Goal: Task Accomplishment & Management: Use online tool/utility

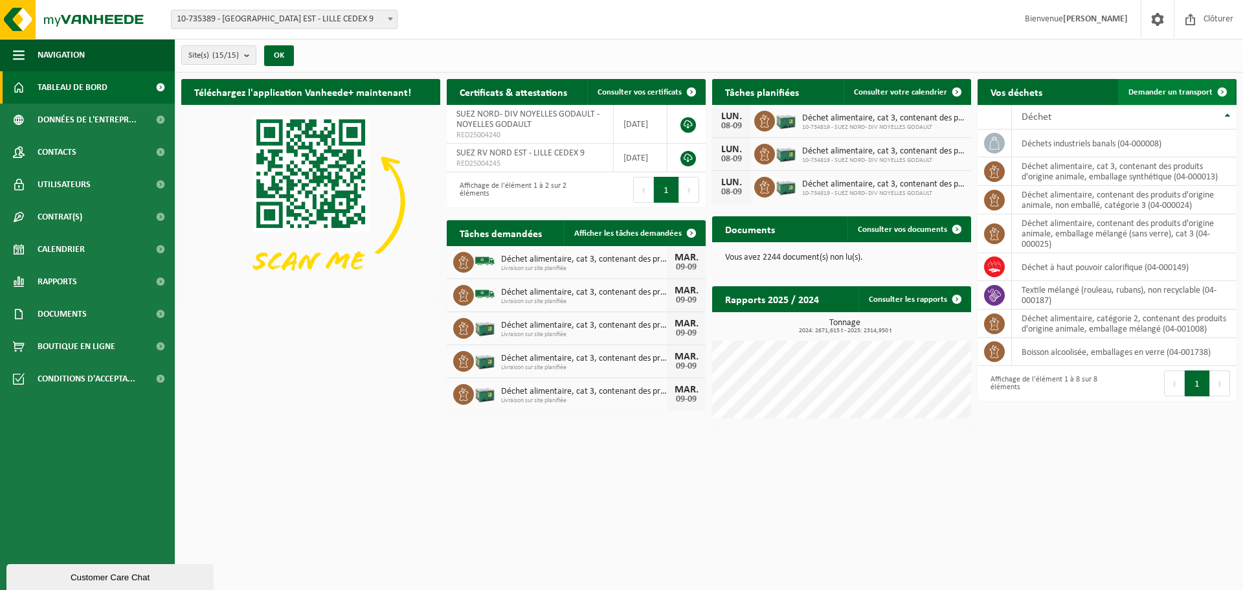
click at [1164, 95] on span "Demander un transport" at bounding box center [1170, 92] width 84 height 8
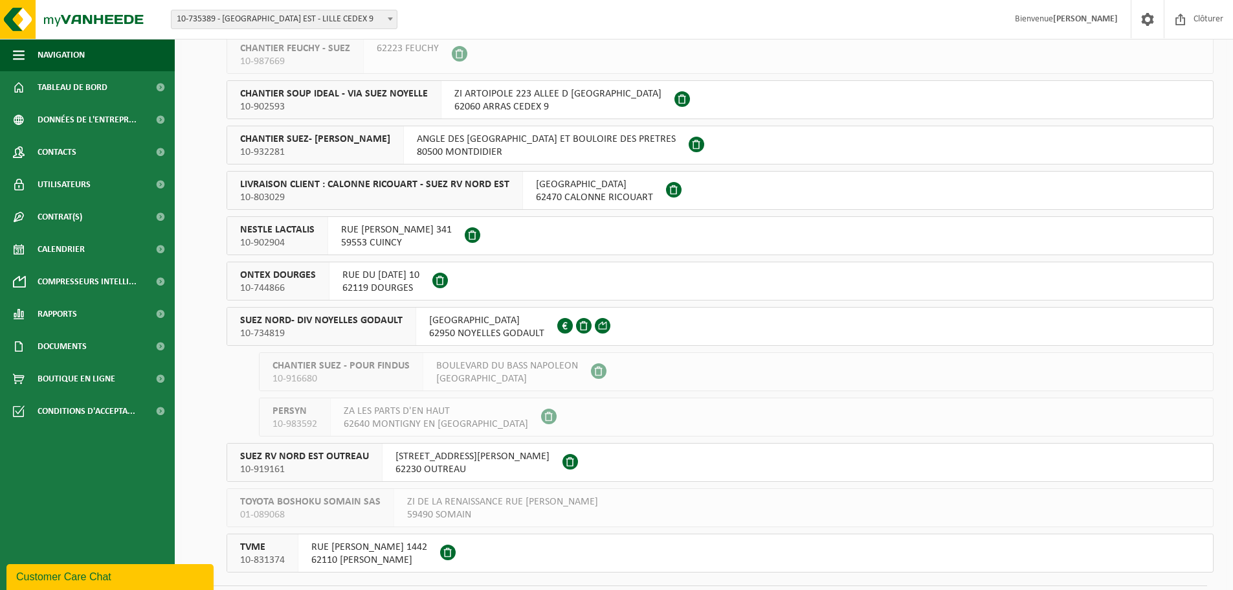
scroll to position [259, 0]
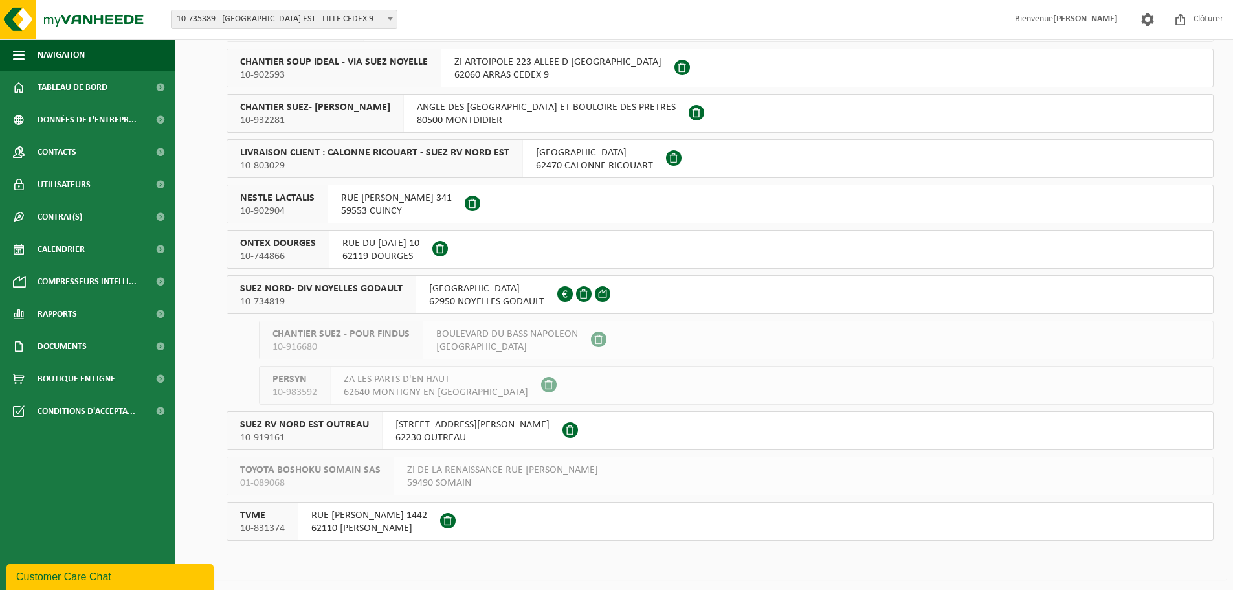
click at [406, 287] on div "SUEZ NORD- DIV NOYELLES GODAULT 10-734819" at bounding box center [321, 295] width 189 height 38
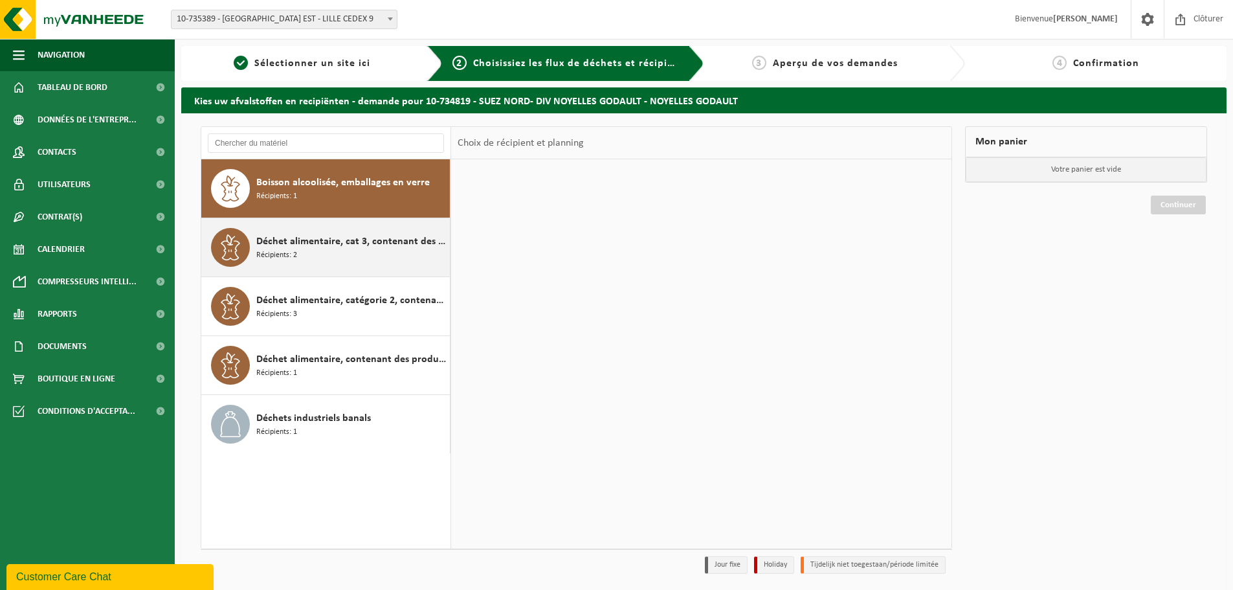
click at [376, 248] on span "Déchet alimentaire, cat 3, contenant des produits d'origine animale, emballage …" at bounding box center [351, 242] width 190 height 16
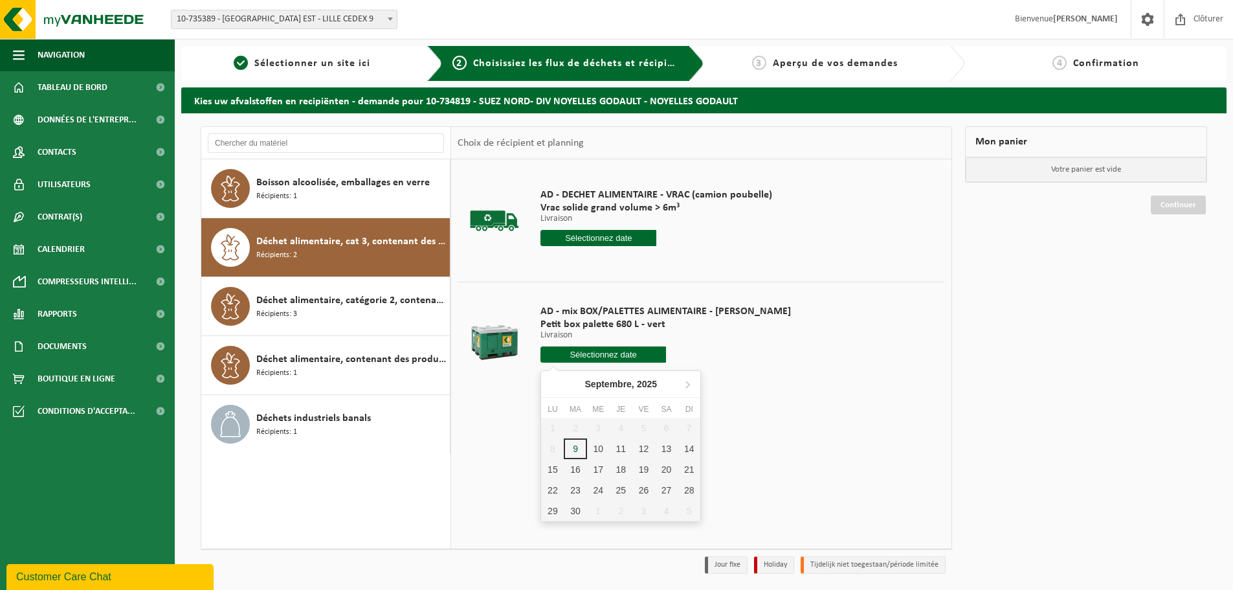
click at [578, 355] on input "text" at bounding box center [604, 354] width 126 height 16
click at [607, 448] on div "10" at bounding box center [598, 448] width 23 height 21
type input "à partir de 2025-09-10"
type input "2025-09-10"
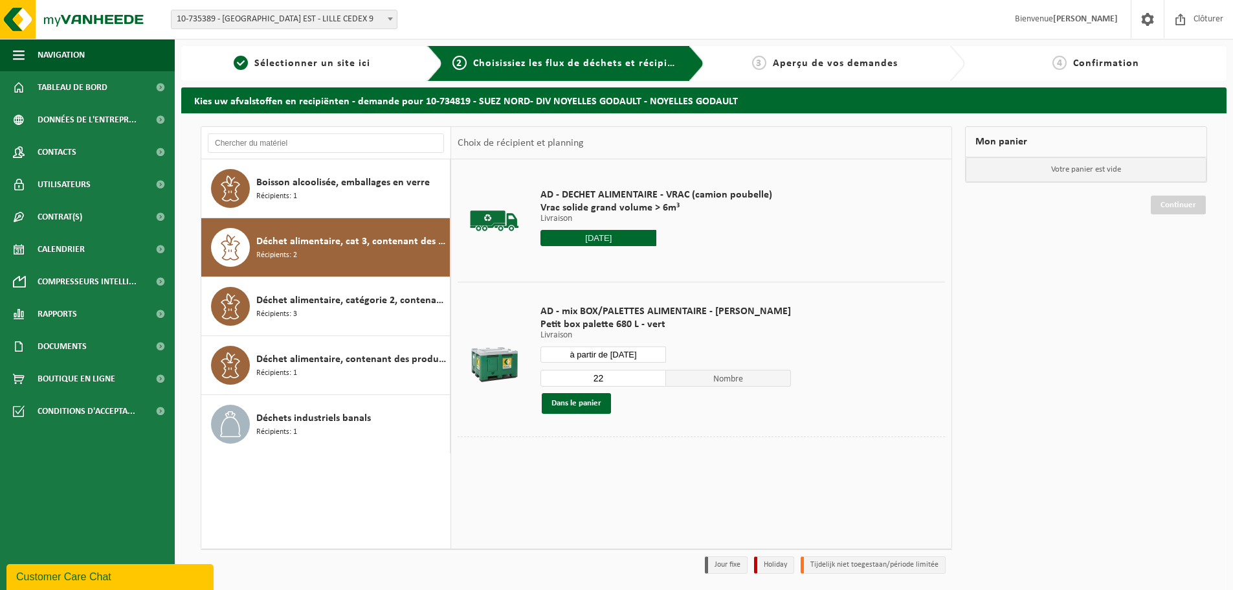
drag, startPoint x: 600, startPoint y: 379, endPoint x: 543, endPoint y: 383, distance: 56.5
click at [543, 383] on input "22" at bounding box center [604, 378] width 126 height 17
type input "1"
click at [587, 405] on button "Dans le panier" at bounding box center [576, 403] width 69 height 21
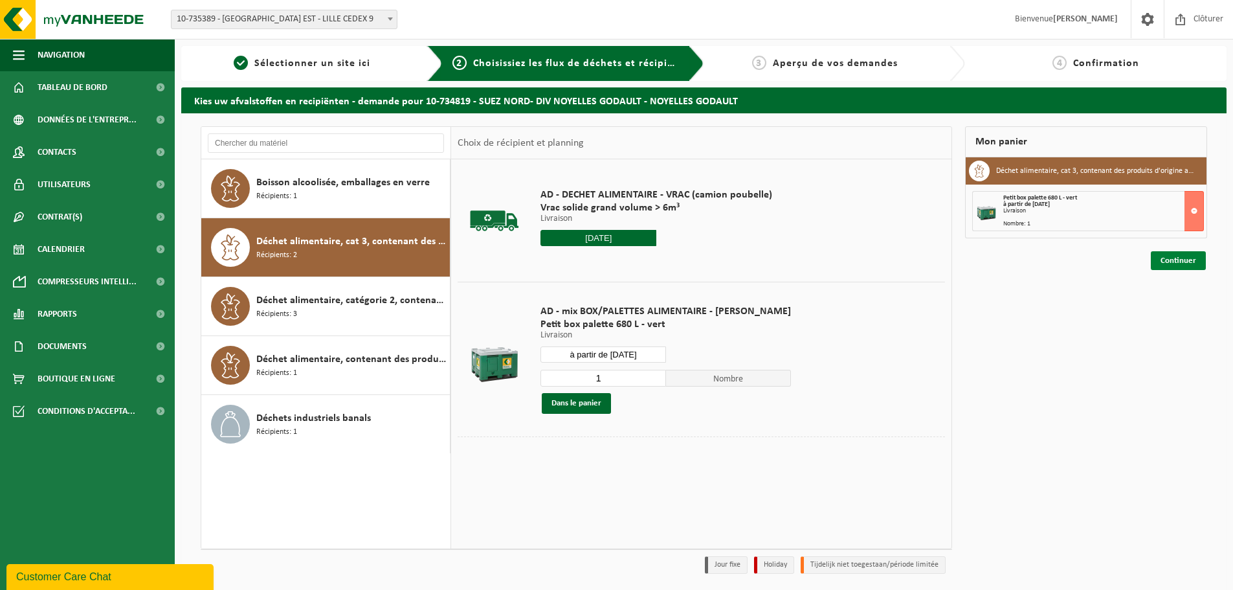
click at [1165, 260] on link "Continuer" at bounding box center [1178, 260] width 55 height 19
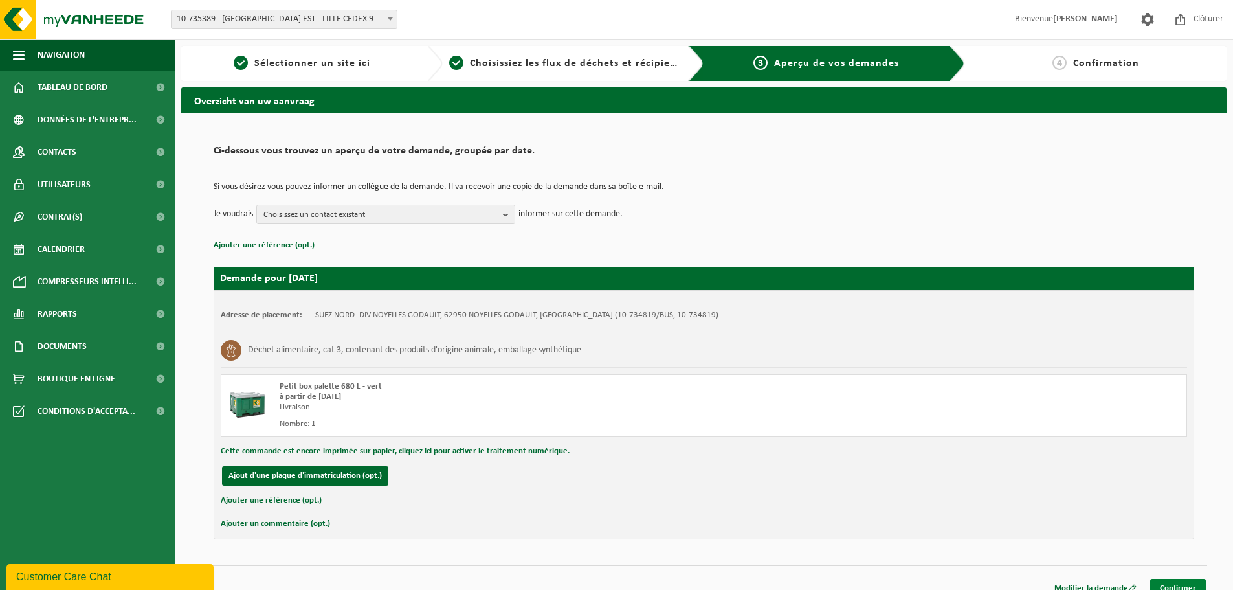
click at [1167, 581] on link "Confirmer" at bounding box center [1179, 588] width 56 height 19
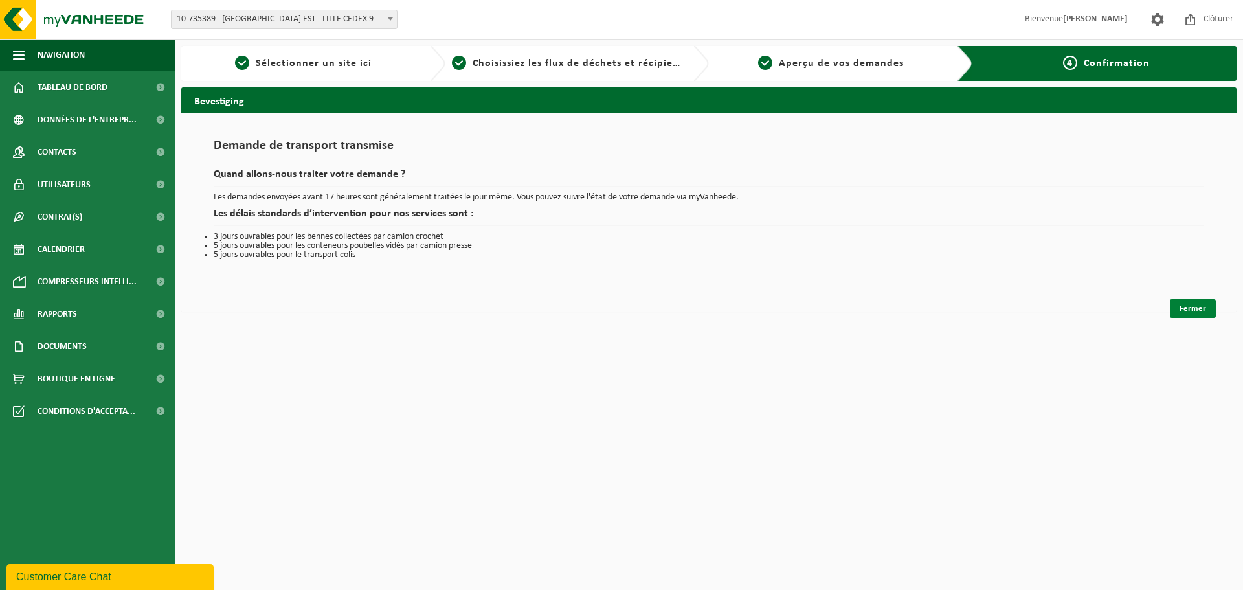
click at [1190, 306] on link "Fermer" at bounding box center [1193, 308] width 46 height 19
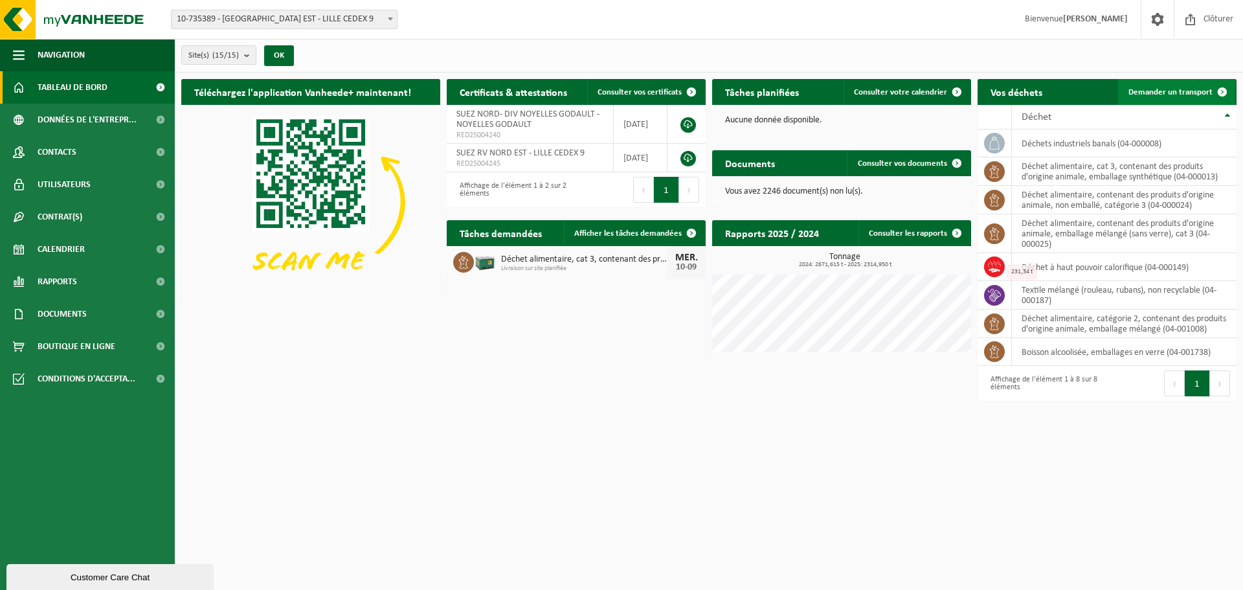
click at [1155, 89] on span "Demander un transport" at bounding box center [1170, 92] width 84 height 8
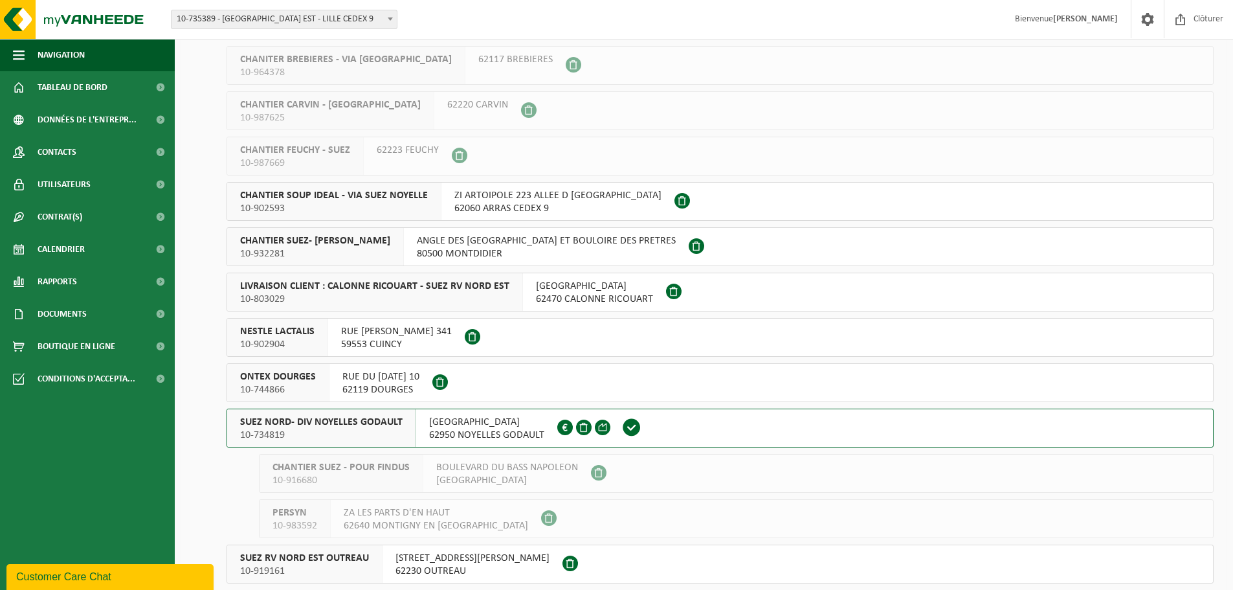
scroll to position [129, 0]
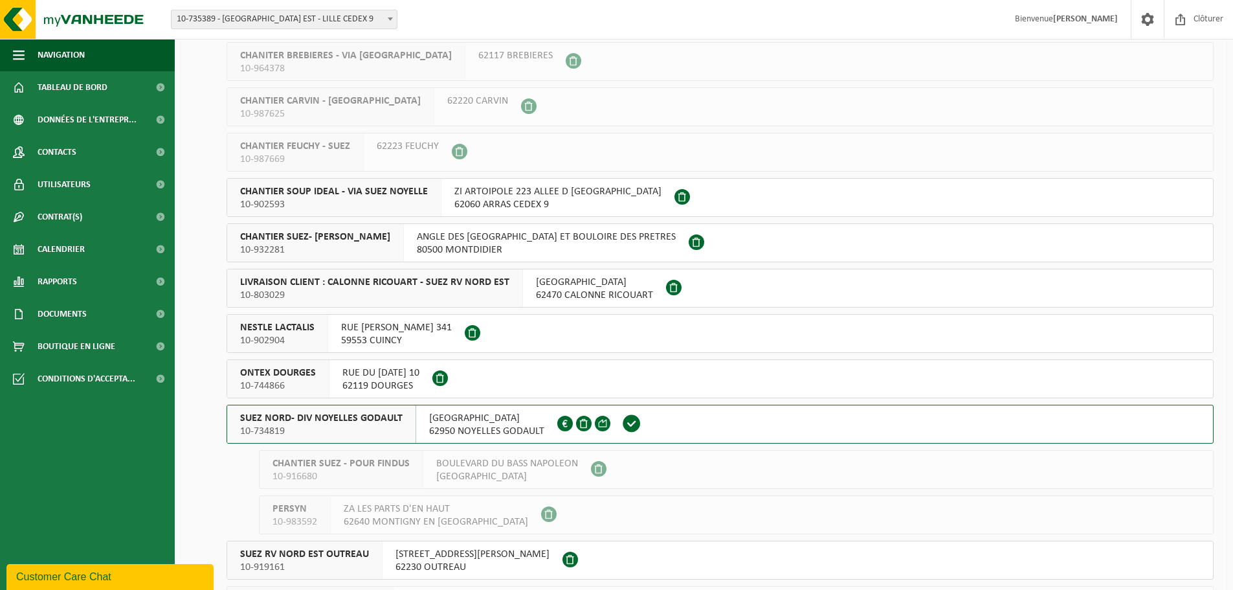
click at [380, 422] on span "SUEZ NORD- DIV NOYELLES GODAULT" at bounding box center [321, 418] width 163 height 13
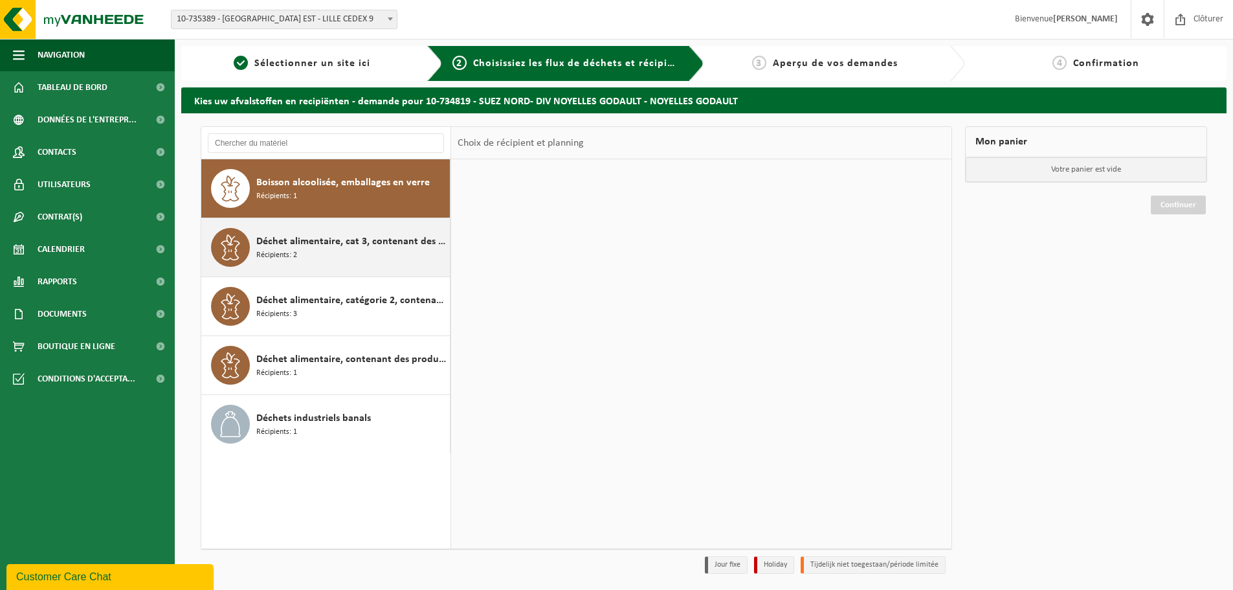
click at [345, 238] on span "Déchet alimentaire, cat 3, contenant des produits d'origine animale, emballage …" at bounding box center [351, 242] width 190 height 16
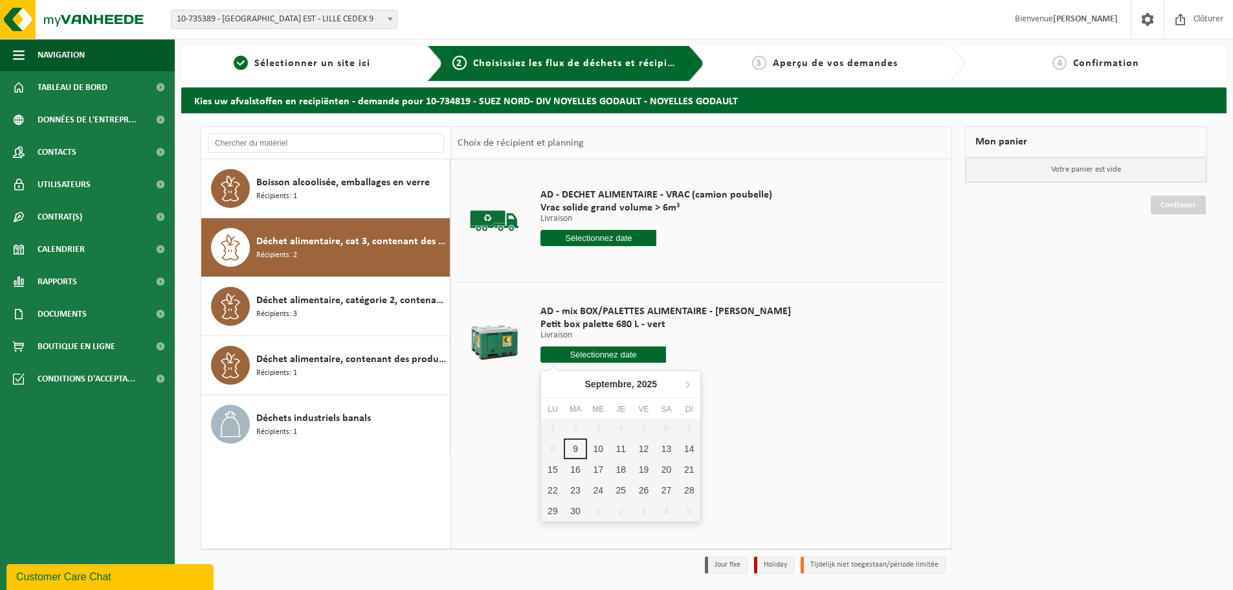
click at [568, 350] on input "text" at bounding box center [604, 354] width 126 height 16
click at [600, 450] on div "10" at bounding box center [598, 448] width 23 height 21
type input "à partir de 2025-09-10"
type input "2025-09-10"
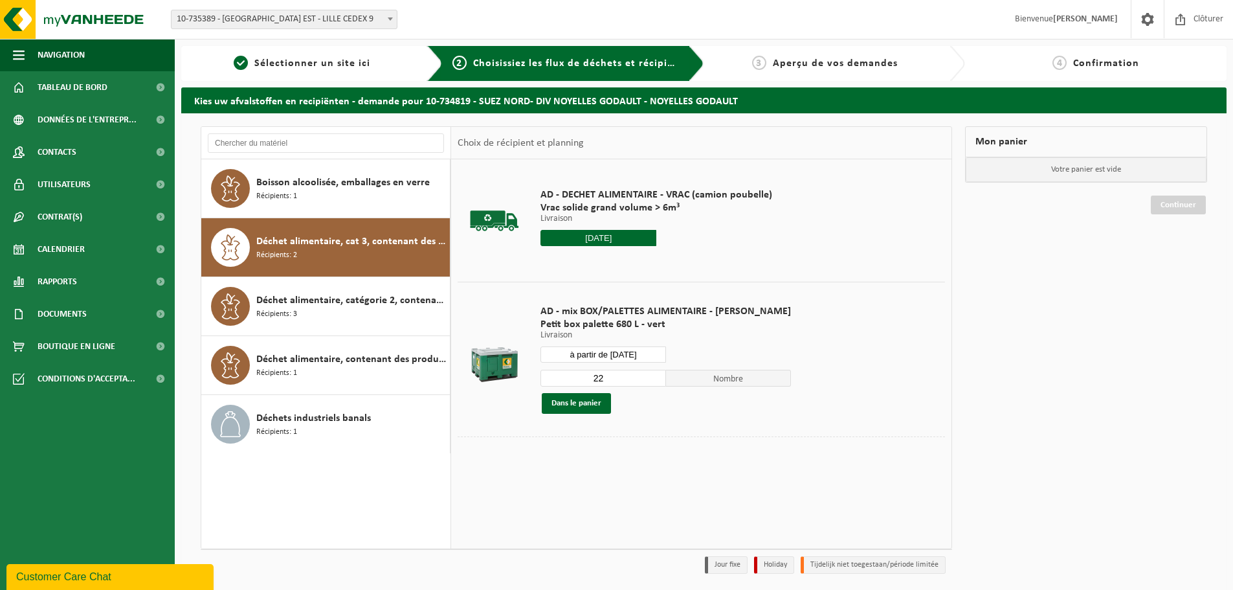
drag, startPoint x: 599, startPoint y: 378, endPoint x: 545, endPoint y: 365, distance: 55.9
click at [563, 381] on input "22" at bounding box center [604, 378] width 126 height 17
type input "1"
click at [581, 405] on button "Dans le panier" at bounding box center [576, 403] width 69 height 21
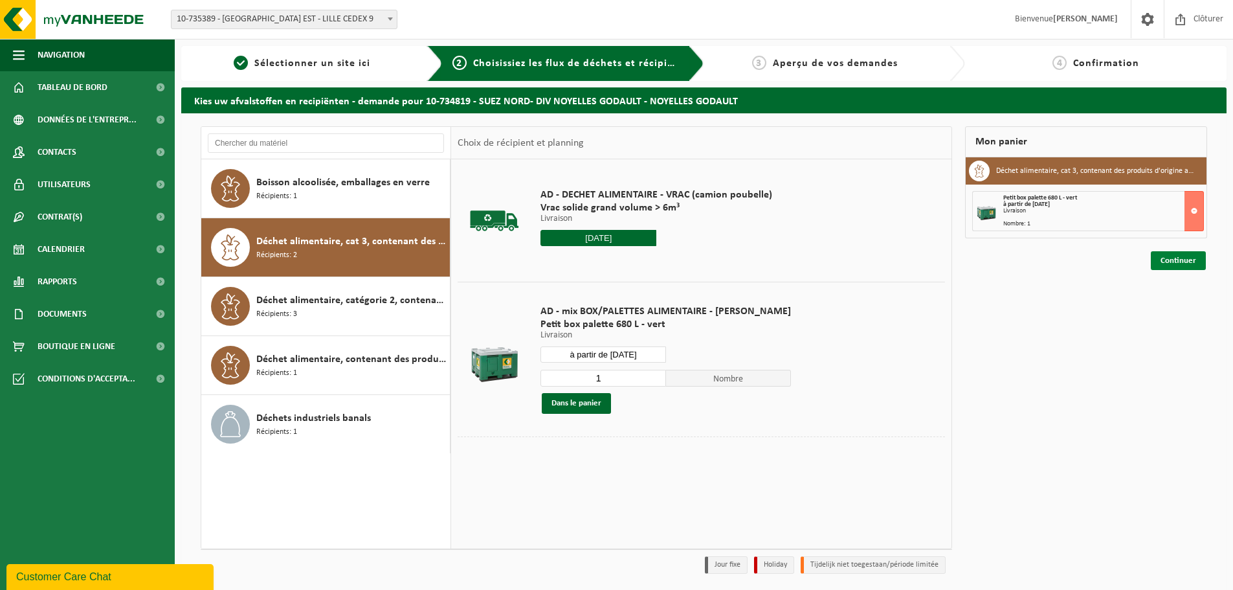
click at [1171, 260] on link "Continuer" at bounding box center [1178, 260] width 55 height 19
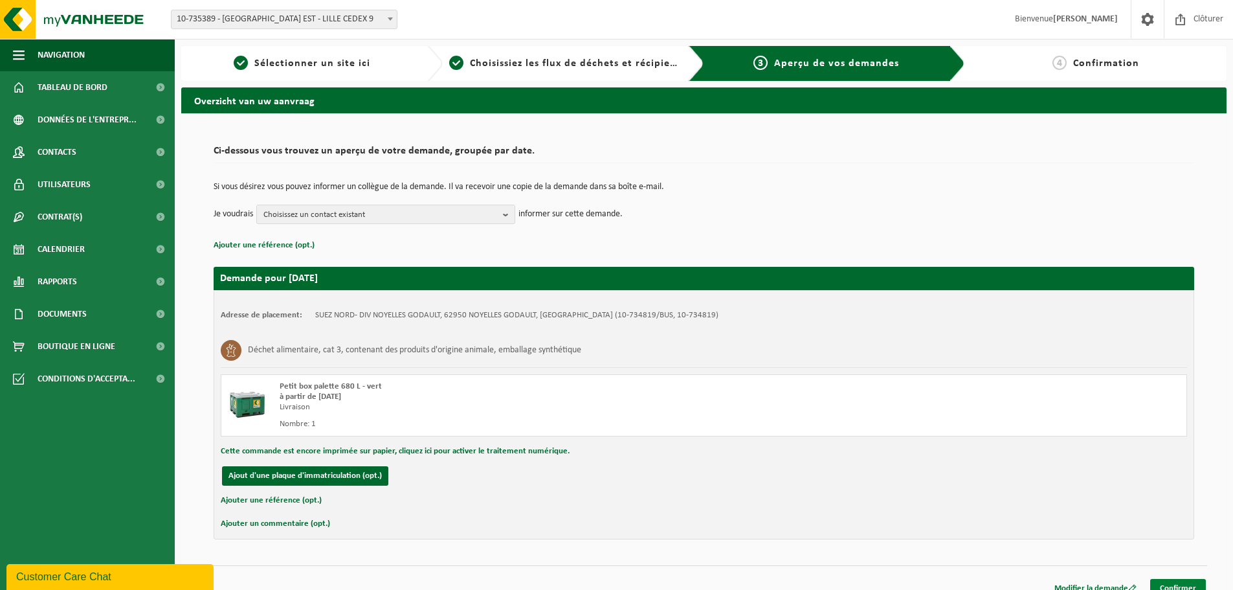
click at [1178, 581] on link "Confirmer" at bounding box center [1179, 588] width 56 height 19
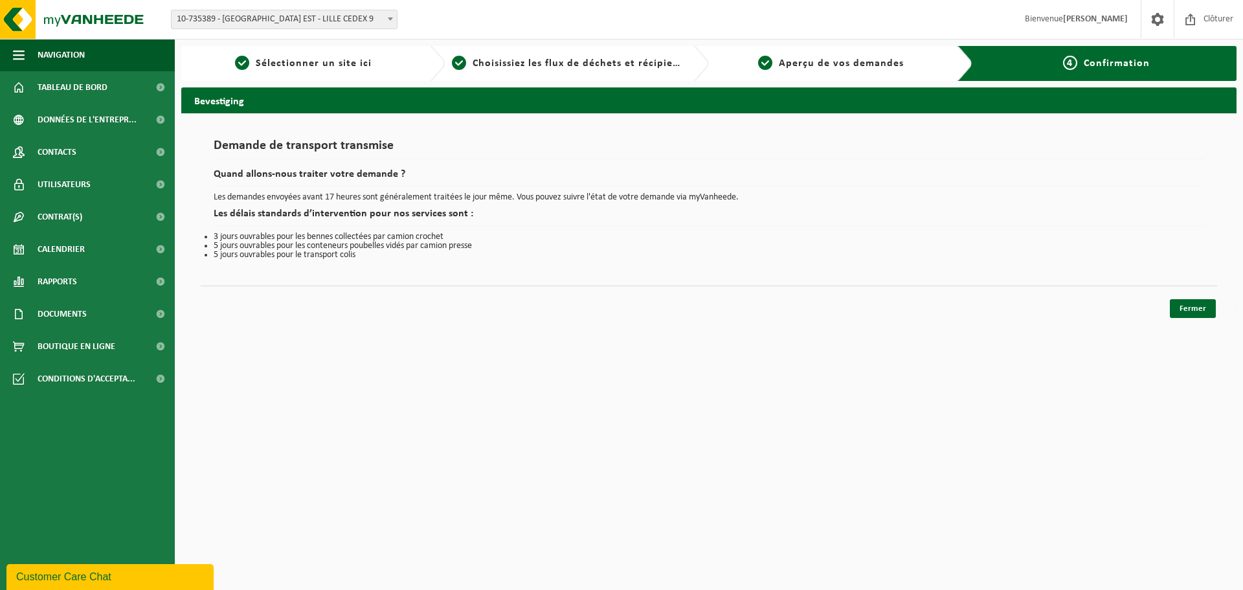
click at [1192, 318] on div "Bevestiging Demande de transport transmise Quand allons-nous traiter votre dema…" at bounding box center [709, 202] width 1068 height 231
click at [1191, 306] on link "Fermer" at bounding box center [1193, 308] width 46 height 19
